Goal: Check status: Check status

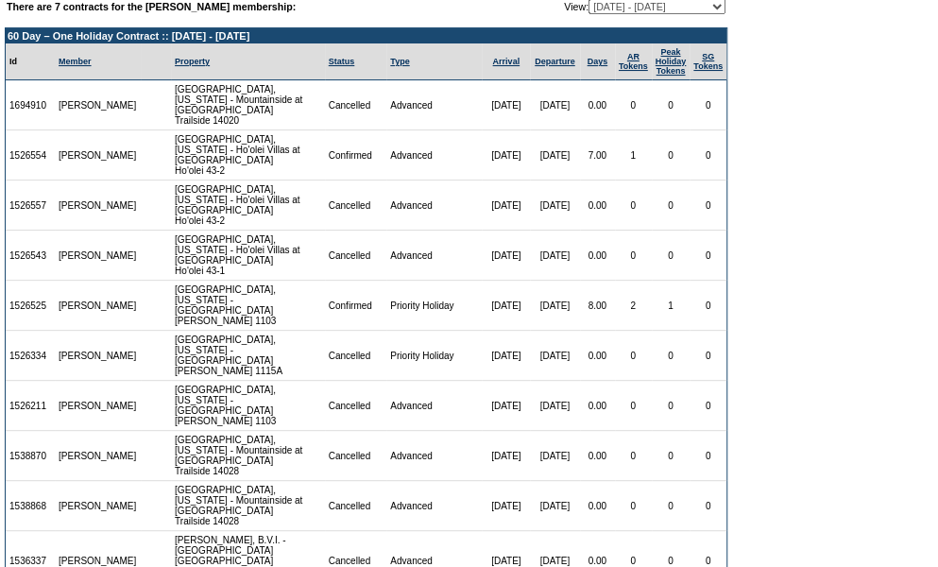
scroll to position [47, 0]
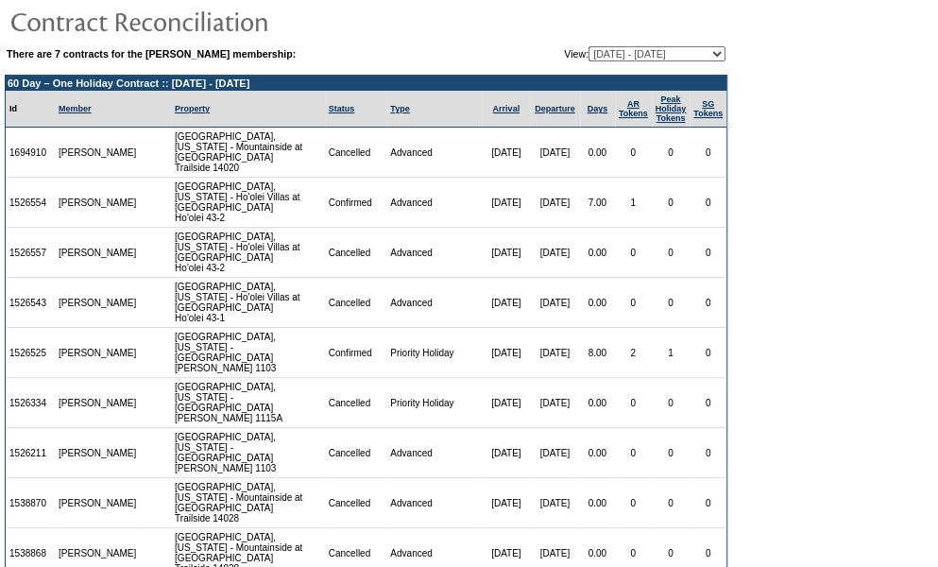
click at [594, 60] on table "There are 7 contracts for the Lisette Cooper membership: View: 12/22/21 - 08/31…" at bounding box center [366, 53] width 723 height 19
click at [591, 49] on select "12/22/21 - 08/31/23 09/01/23 - 08/31/24 09/01/24 - 08/31/25 09/01/25 - 08/31/26…" at bounding box center [657, 53] width 137 height 15
select select "126162"
click at [589, 46] on select "12/22/21 - 08/31/23 09/01/23 - 08/31/24 09/01/24 - 08/31/25 09/01/25 - 08/31/26…" at bounding box center [657, 53] width 137 height 15
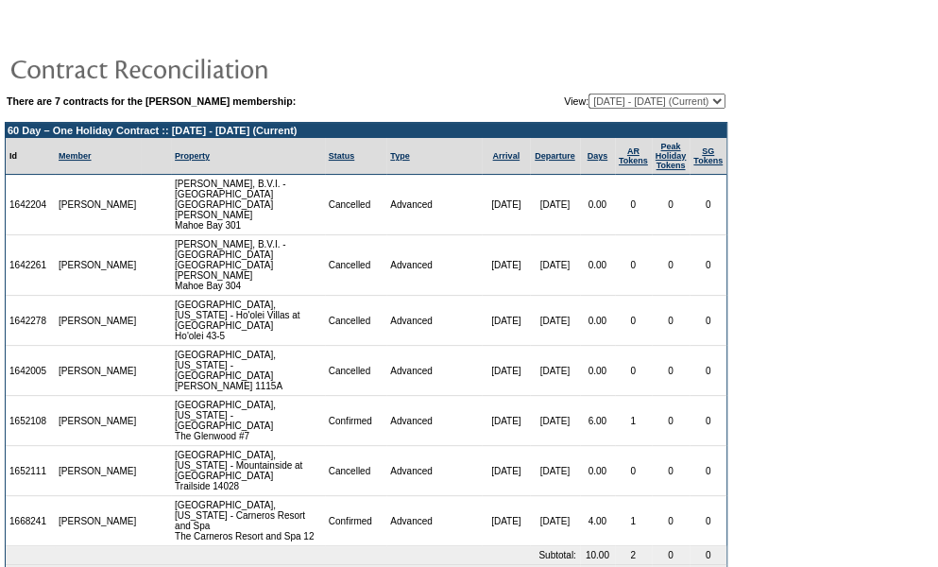
scroll to position [3, 0]
